Goal: Transaction & Acquisition: Purchase product/service

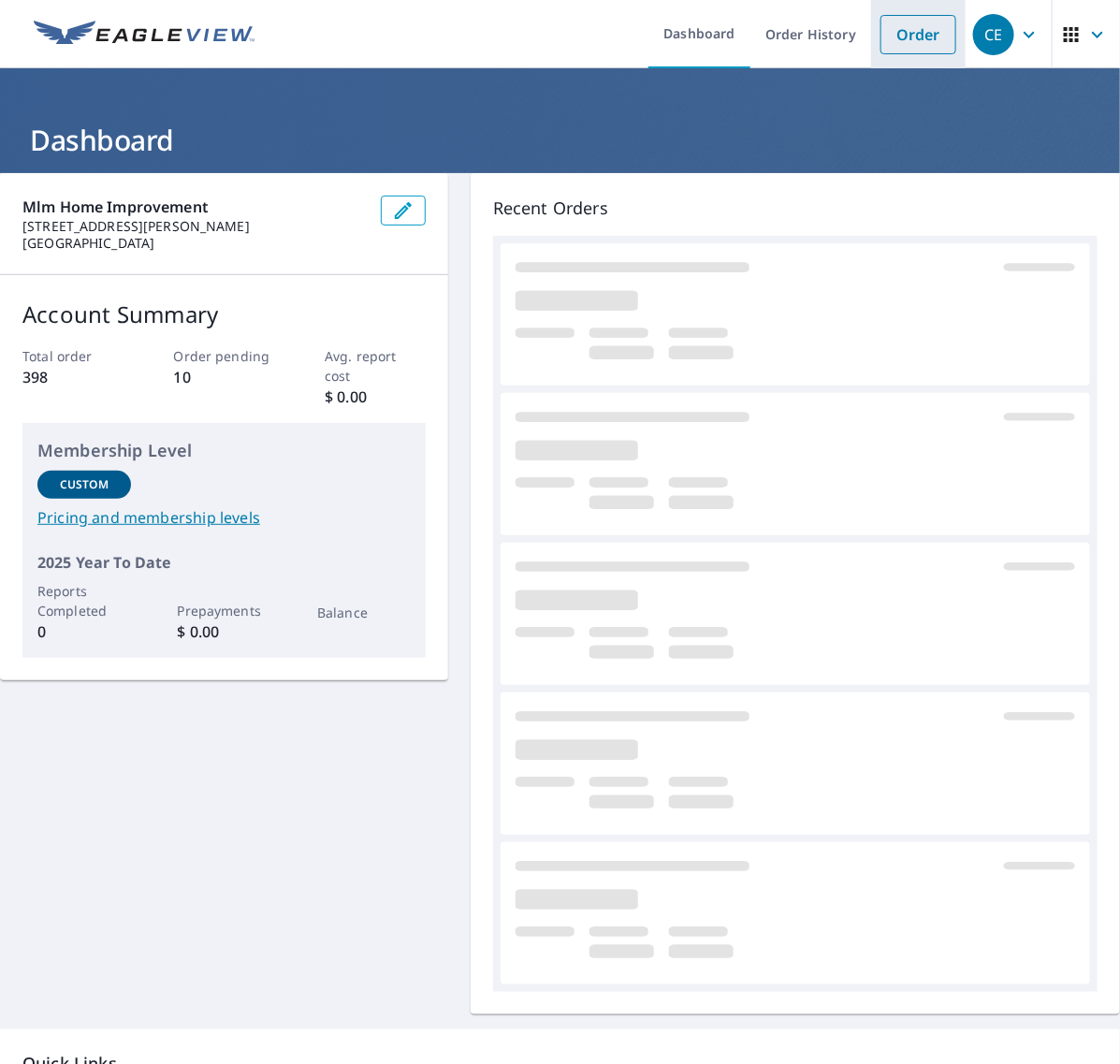
click at [890, 36] on link "Order" at bounding box center [919, 35] width 75 height 40
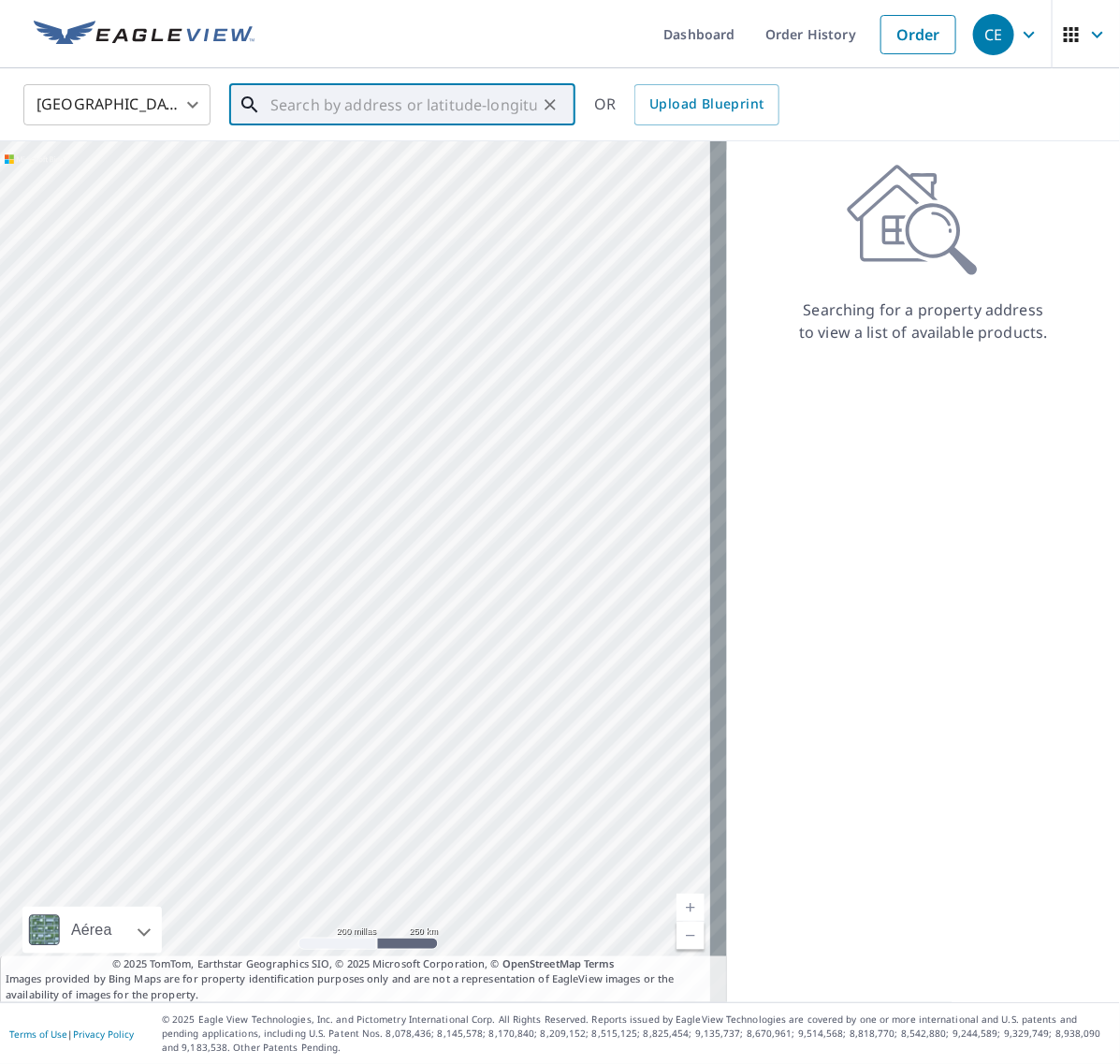
click at [452, 105] on input "text" at bounding box center [404, 104] width 267 height 53
paste input "[STREET_ADDRESS]"
click at [357, 176] on p "Bear, DE 19701" at bounding box center [414, 179] width 294 height 19
type input "[STREET_ADDRESS]"
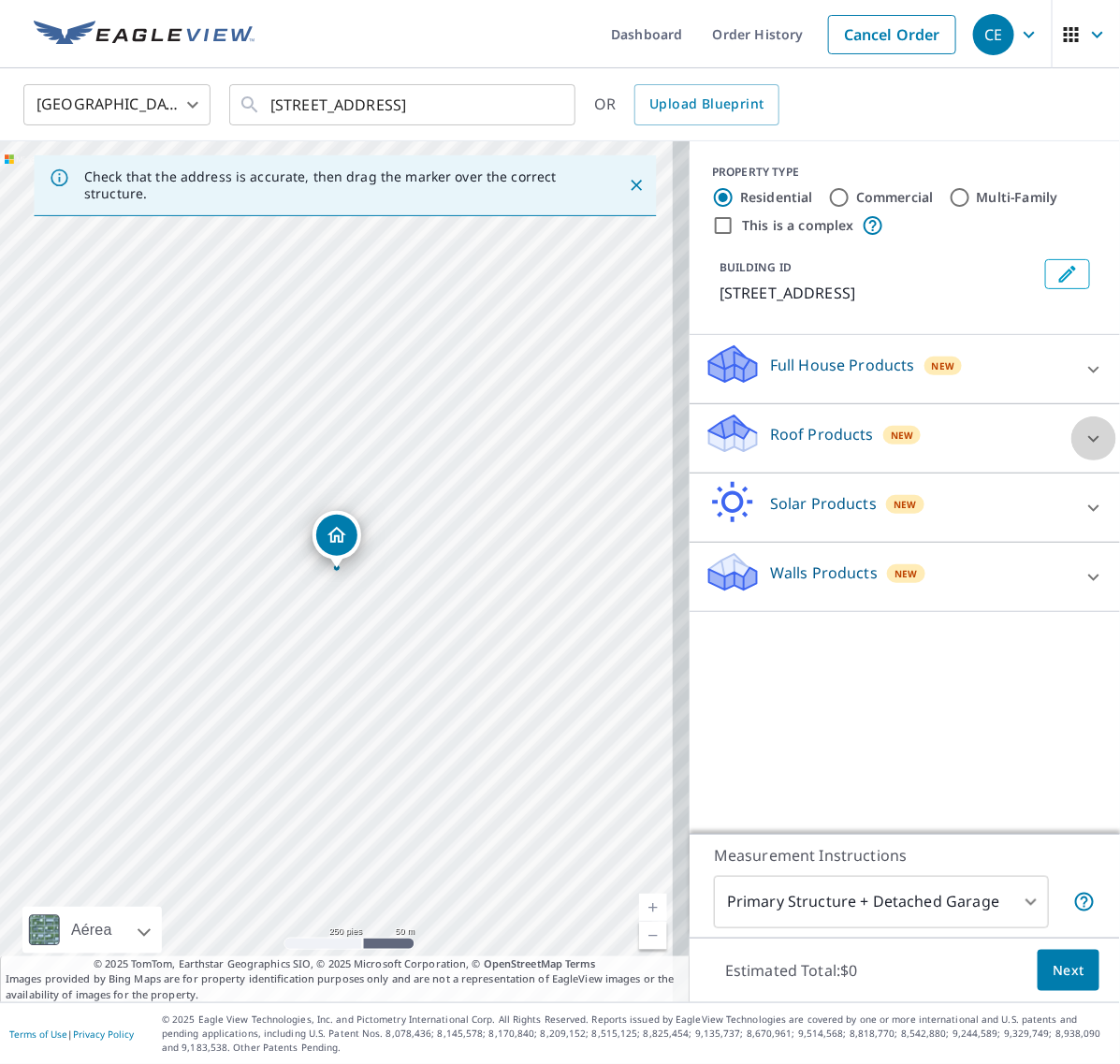
click at [1083, 441] on icon at bounding box center [1094, 438] width 23 height 23
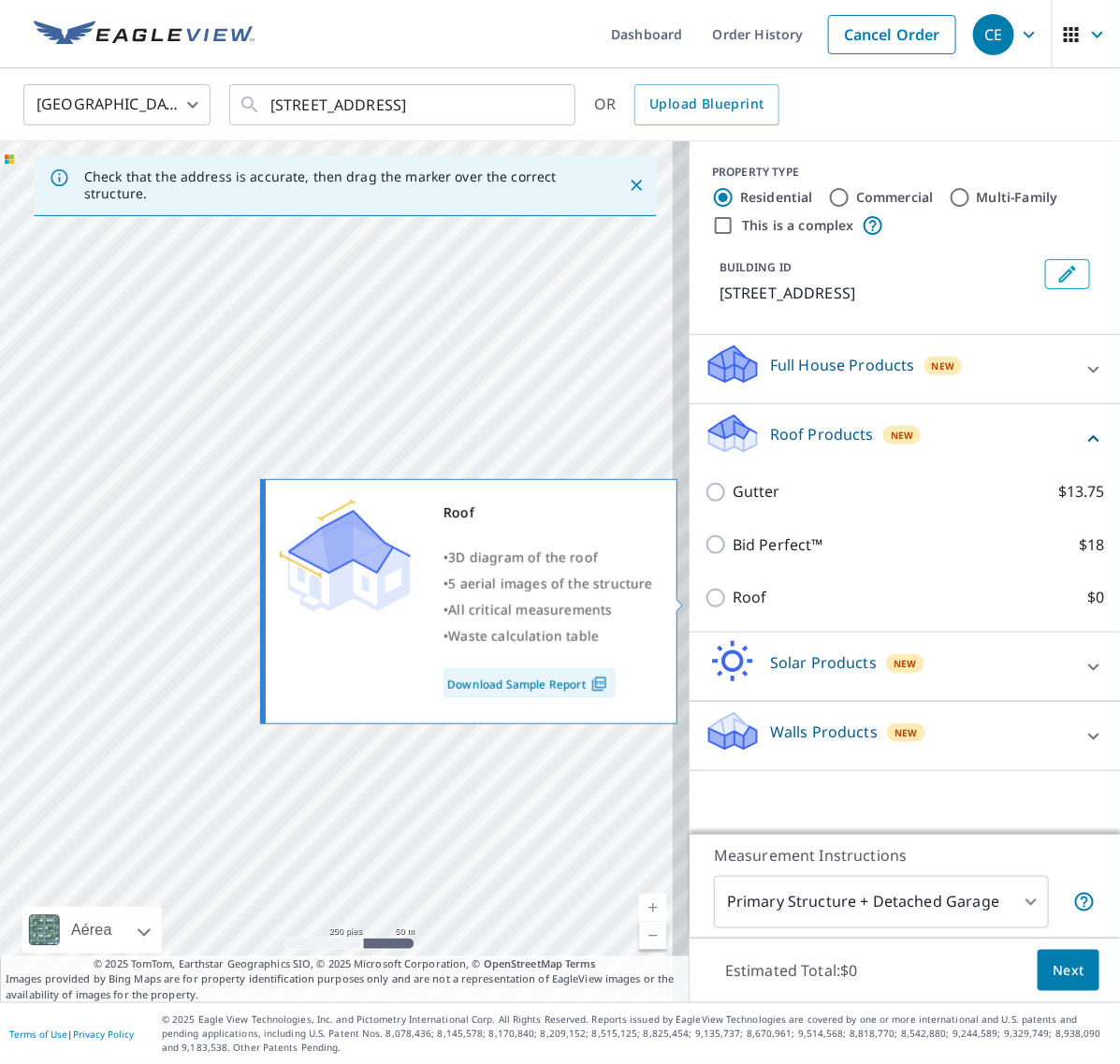
click at [705, 602] on input "Roof $0" at bounding box center [719, 598] width 28 height 23
checkbox input "true"
type input "3"
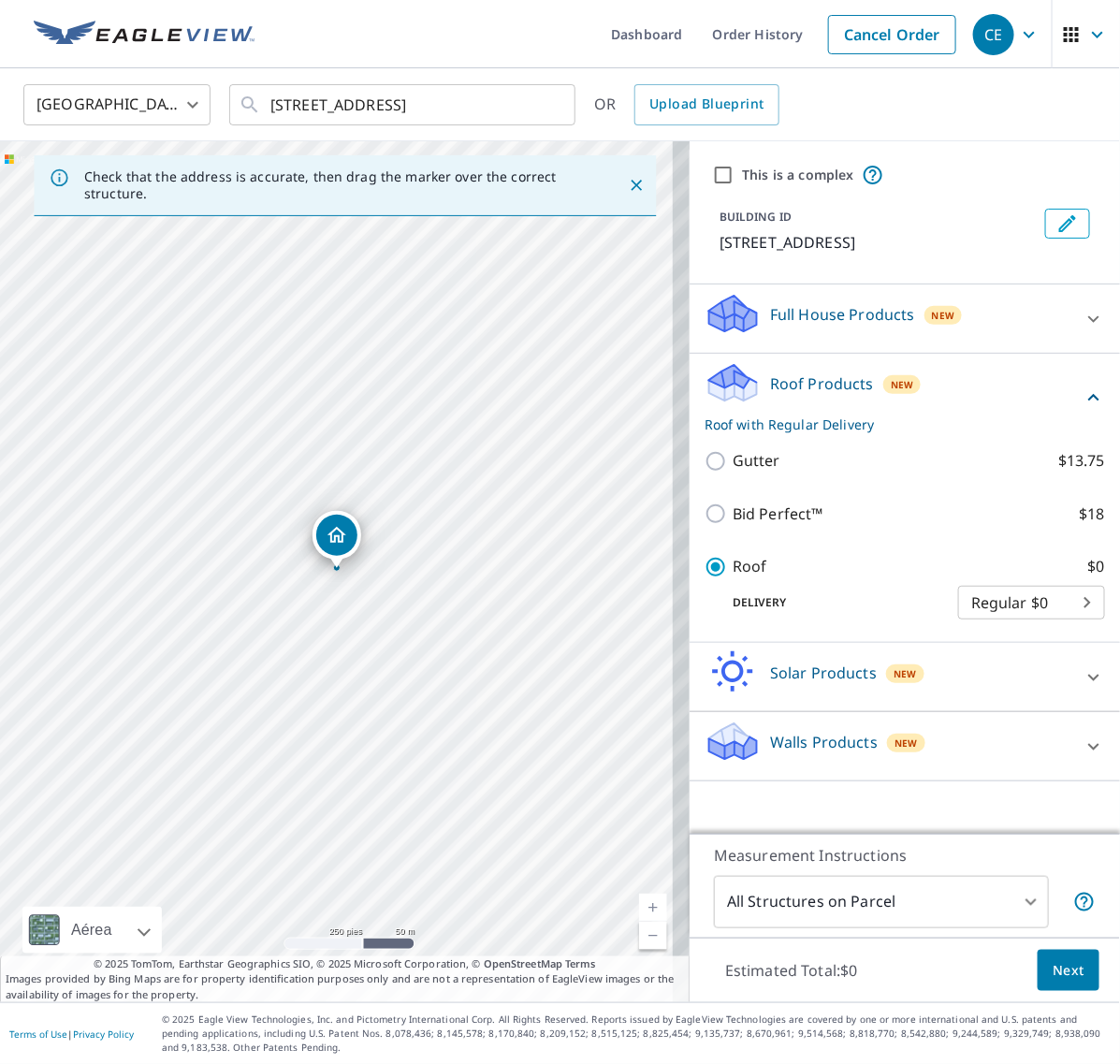
click at [1040, 956] on button "Next" at bounding box center [1068, 971] width 62 height 42
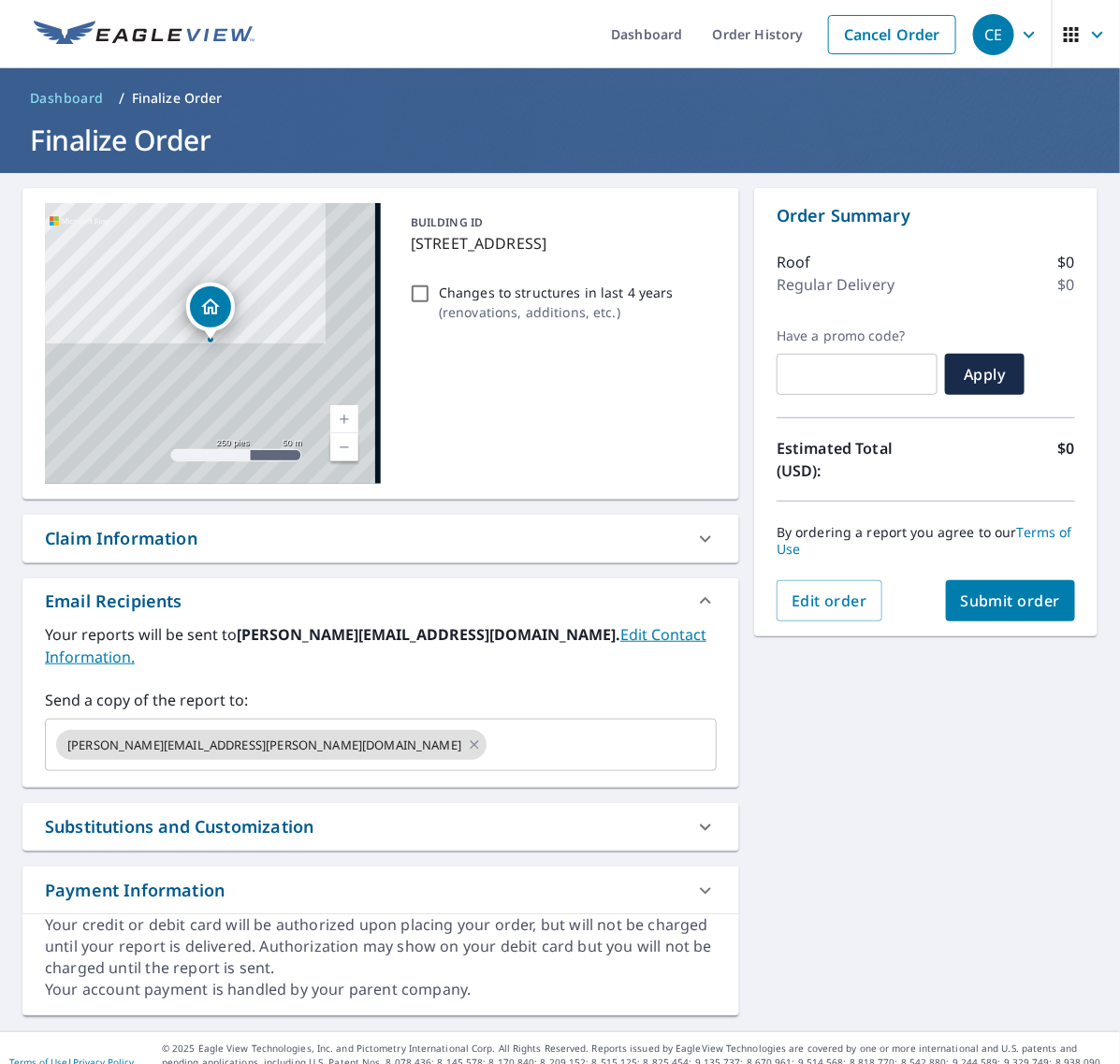
click at [999, 616] on button "Submit order" at bounding box center [1011, 601] width 130 height 42
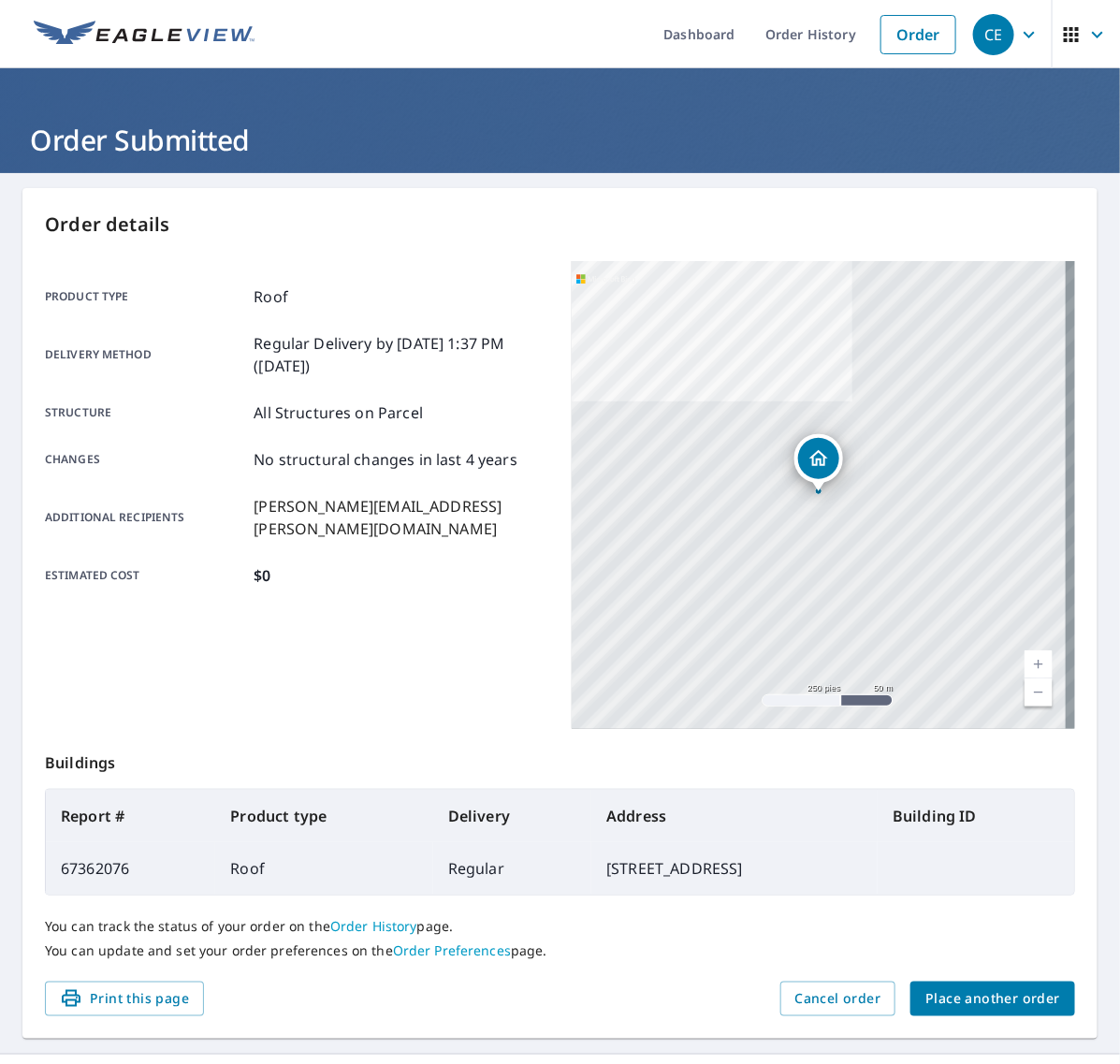
click at [993, 998] on span "Place another order" at bounding box center [993, 999] width 135 height 24
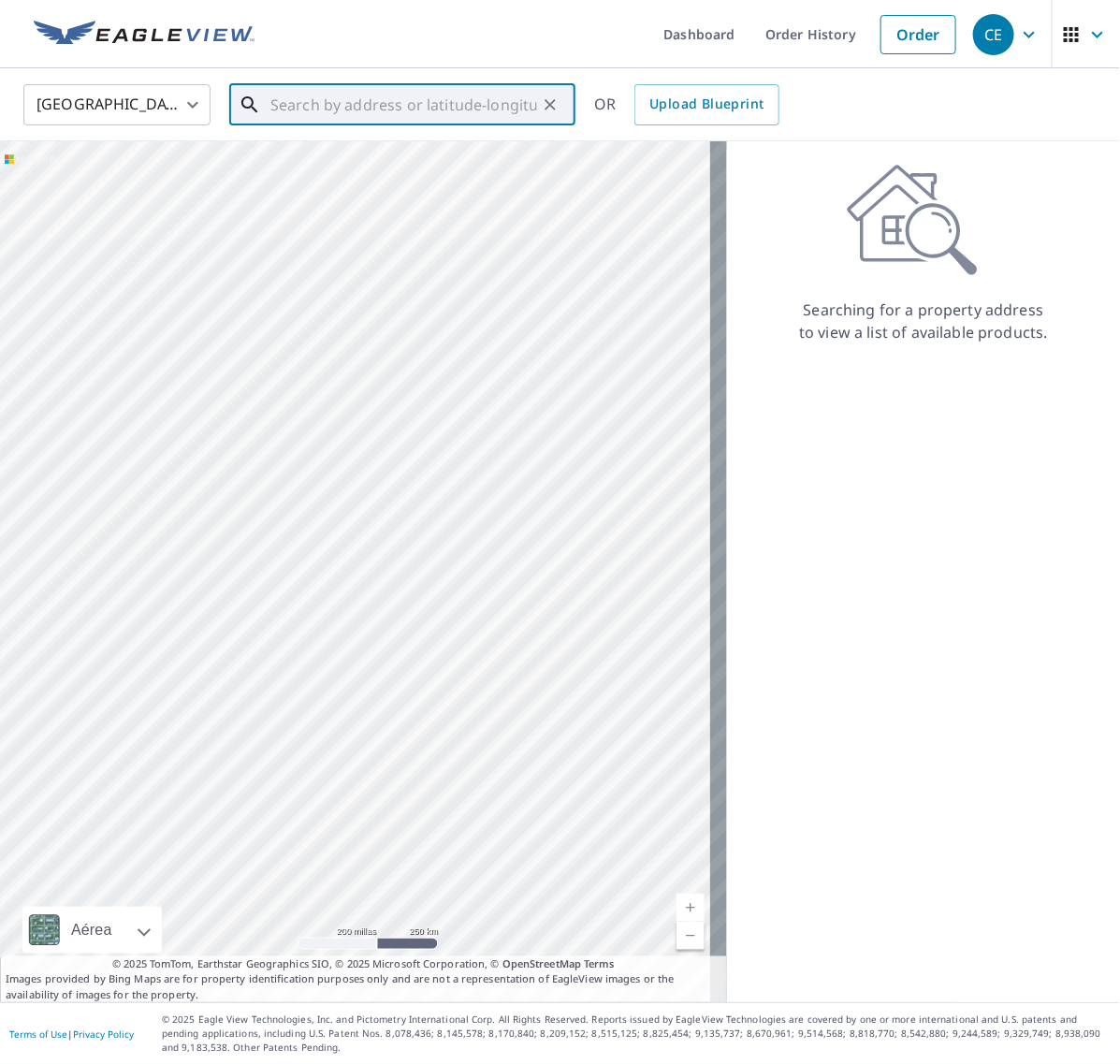
click at [328, 91] on input "text" at bounding box center [404, 104] width 267 height 53
paste input "[STREET_ADDRESS][PERSON_NAME]"
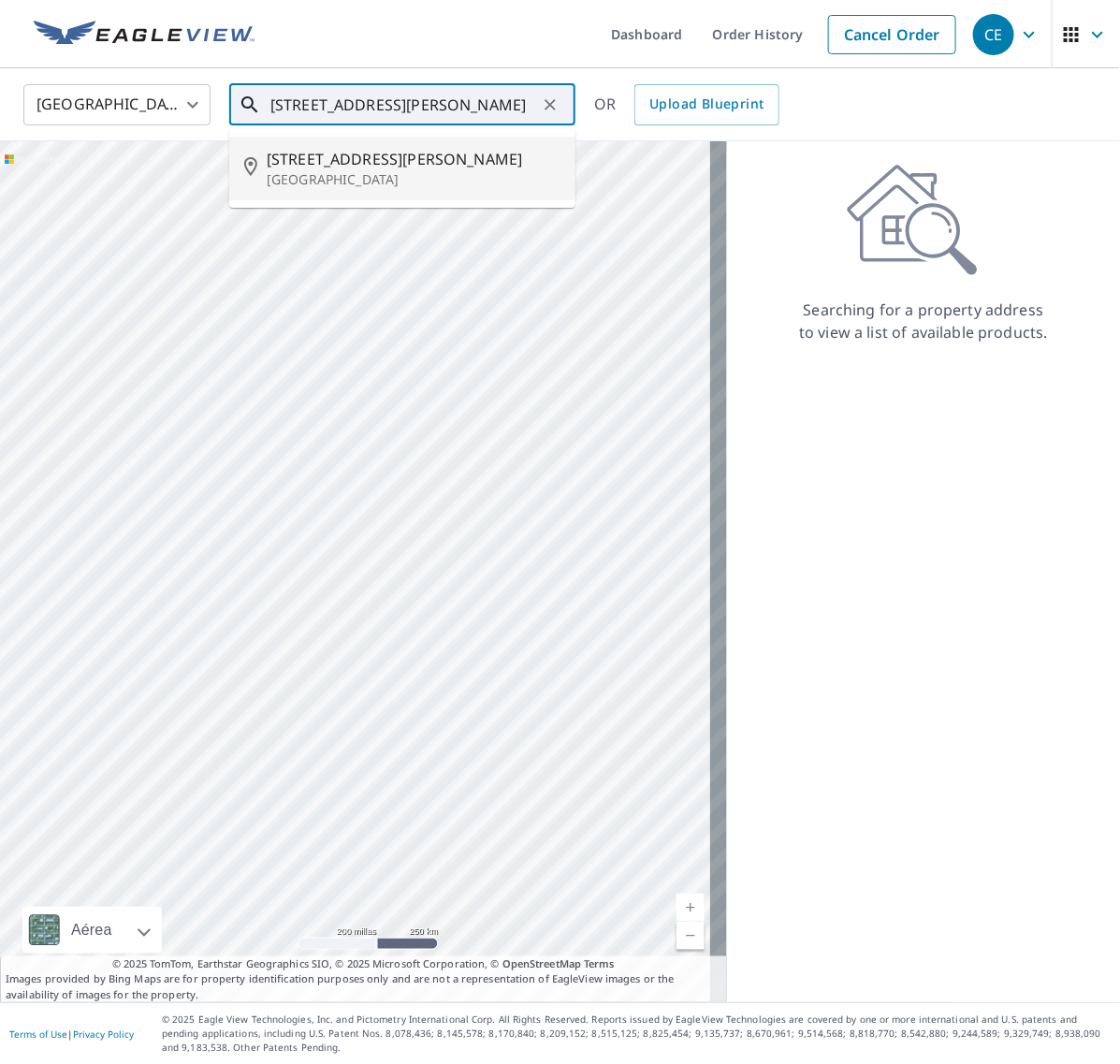
click at [403, 148] on span "[STREET_ADDRESS][PERSON_NAME]" at bounding box center [414, 159] width 294 height 23
type input "[STREET_ADDRESS][PERSON_NAME]"
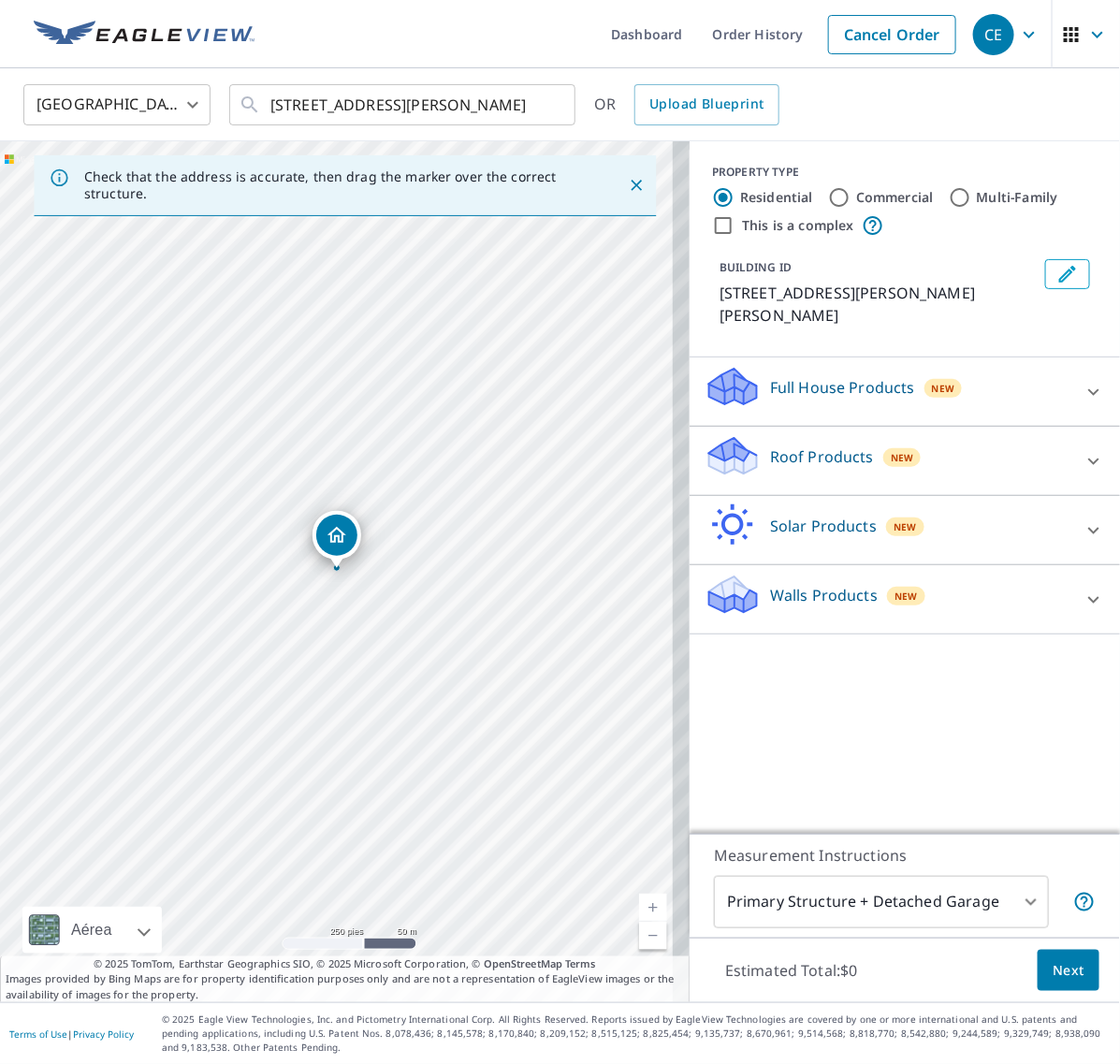
click at [1071, 439] on div at bounding box center [1093, 461] width 45 height 45
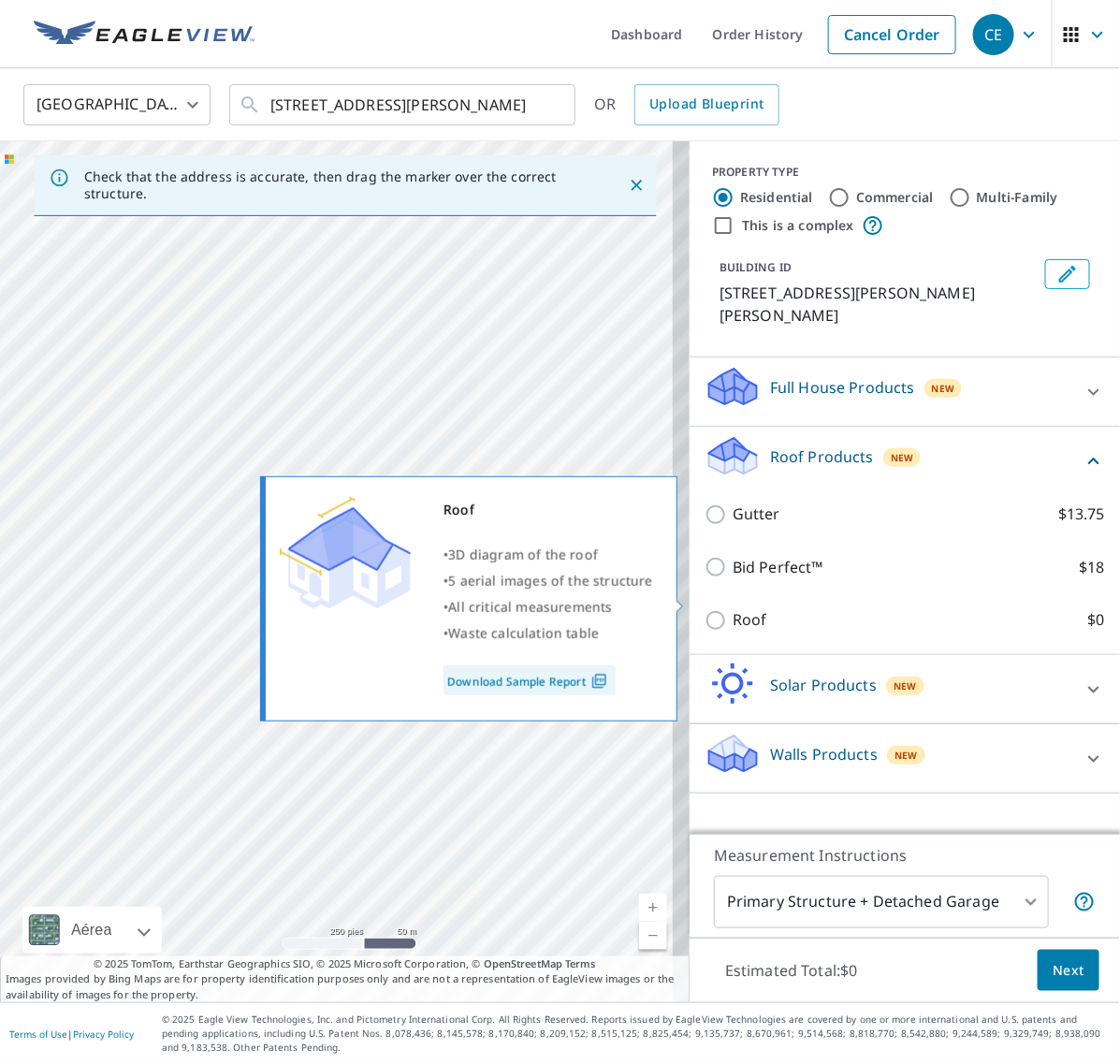
click at [705, 609] on input "Roof $0" at bounding box center [719, 620] width 28 height 23
checkbox input "true"
type input "3"
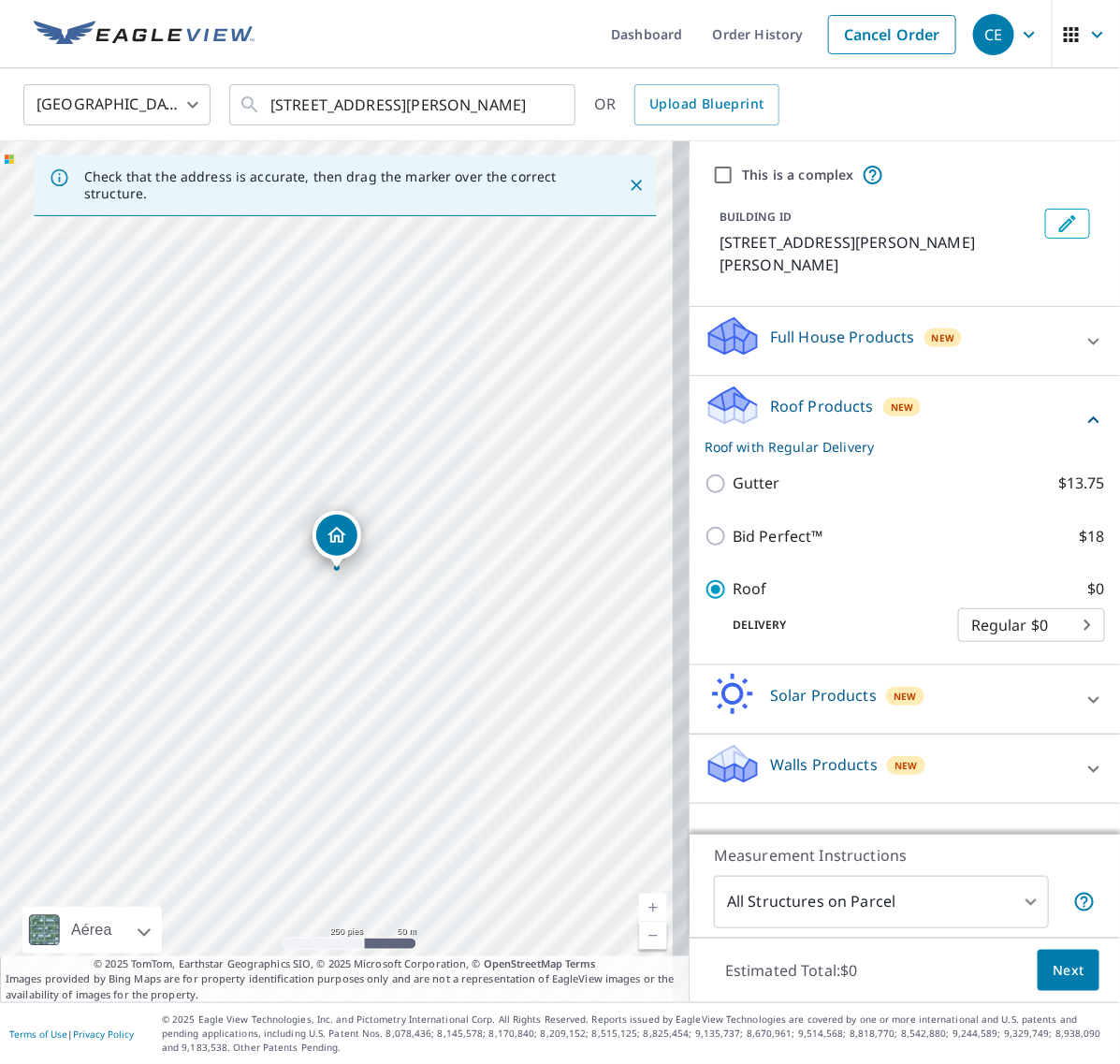
click at [1054, 964] on span "Next" at bounding box center [1069, 971] width 32 height 24
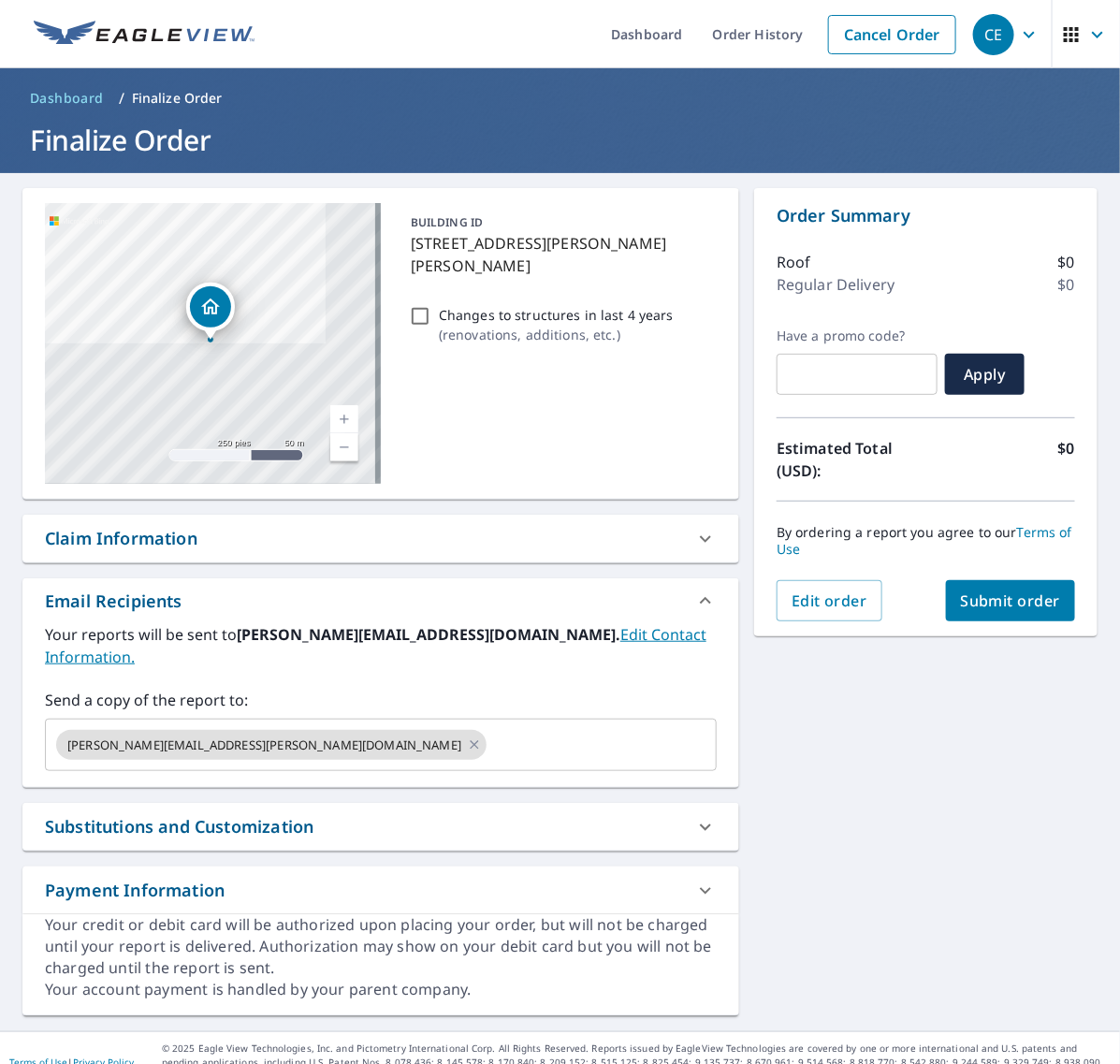
click at [993, 606] on span "Submit order" at bounding box center [1011, 600] width 100 height 21
